Goal: Information Seeking & Learning: Learn about a topic

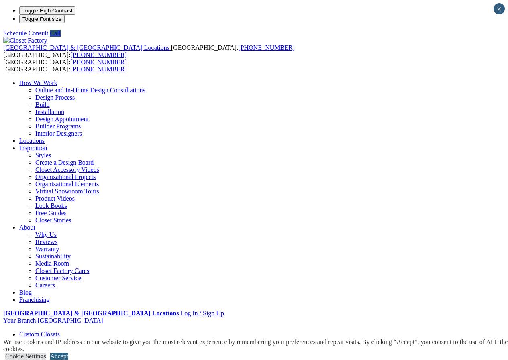
click at [68, 353] on link "Accept" at bounding box center [59, 356] width 18 height 7
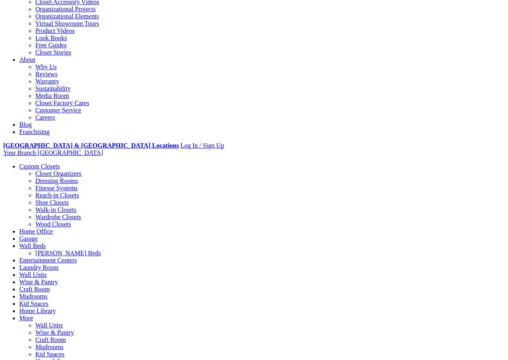
scroll to position [201, 0]
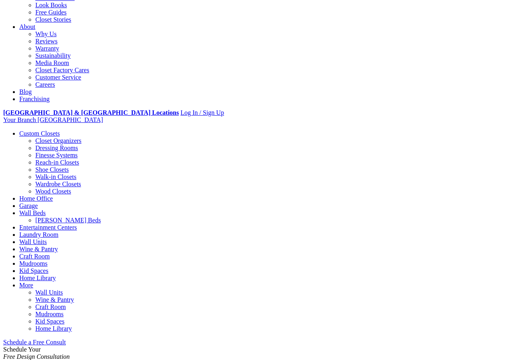
click at [23, 130] on link "Custom Closets" at bounding box center [39, 133] width 41 height 7
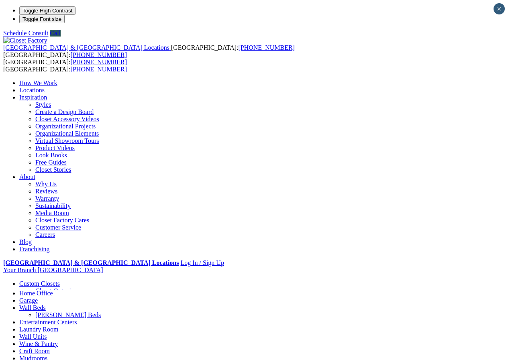
click at [35, 331] on link "Wardrobe Closets" at bounding box center [58, 334] width 46 height 7
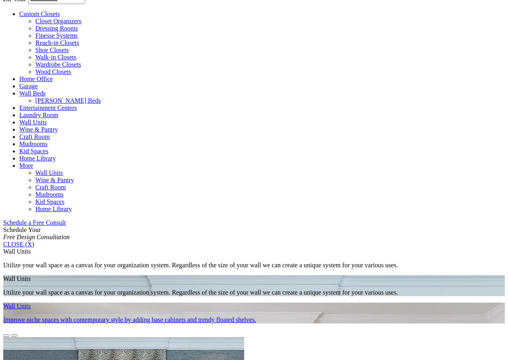
scroll to position [335, 0]
